Goal: Browse casually

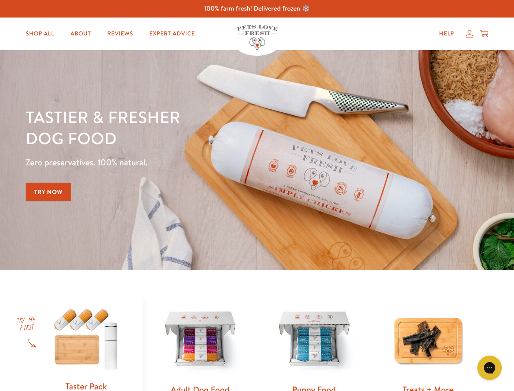
click at [257, 195] on div "Tastier & fresher dog food Zero preservatives. 100% natural. Try Now" at bounding box center [180, 159] width 308 height 107
click at [489, 367] on icon "Gorgias live chat" at bounding box center [489, 367] width 8 height 8
